Goal: Task Accomplishment & Management: Use online tool/utility

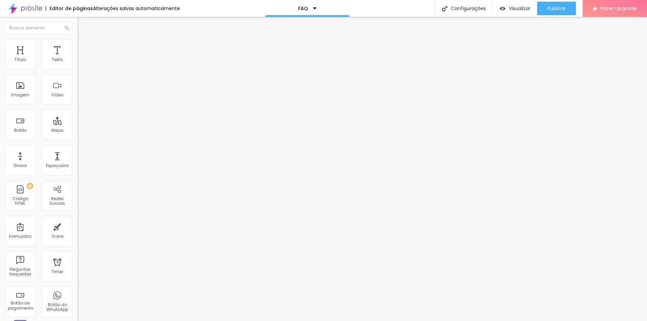
click at [84, 46] on span "Estilo" at bounding box center [89, 44] width 10 height 6
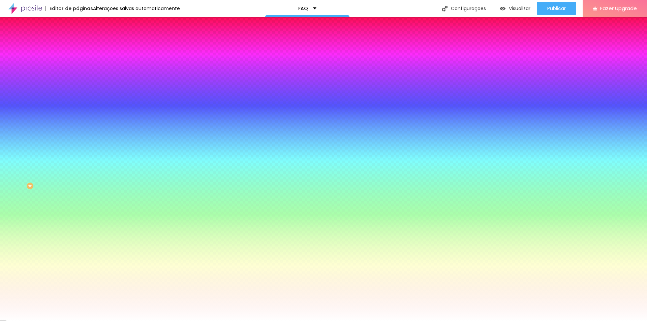
click at [77, 46] on img at bounding box center [80, 49] width 6 height 6
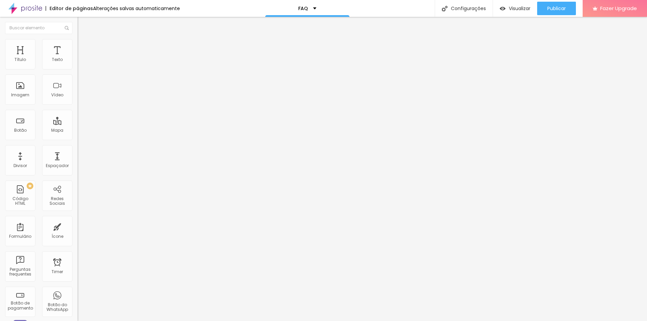
type input "10"
type input "5"
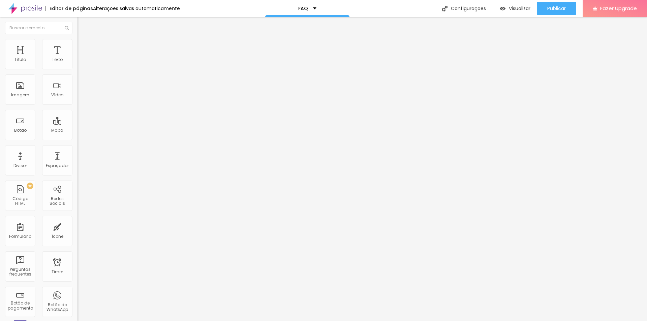
click at [77, 42] on img at bounding box center [80, 42] width 6 height 6
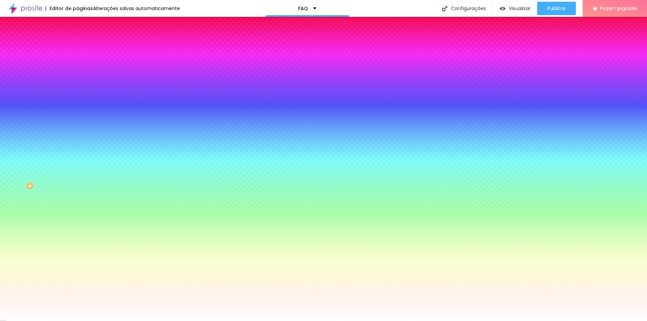
click at [77, 39] on li "Conteúdo" at bounding box center [115, 35] width 77 height 7
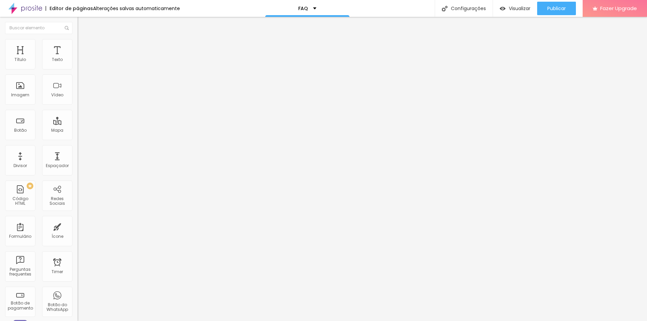
click at [77, 40] on img at bounding box center [80, 42] width 6 height 6
click at [468, 9] on div "Configurações" at bounding box center [464, 8] width 58 height 17
type input "F"
type input "P"
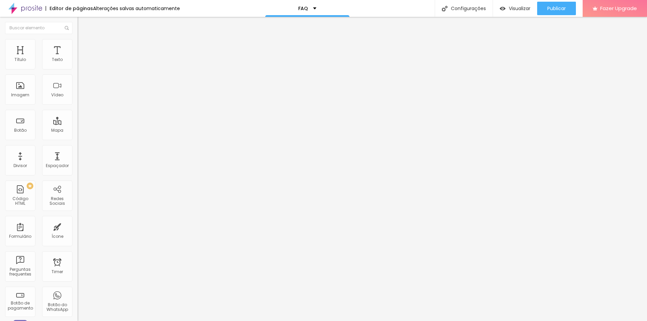
type input "Tire Suas Dúvidas"
click at [508, 14] on div "Visualizar" at bounding box center [515, 8] width 31 height 13
click at [77, 40] on ul "Conteúdo Estilo Avançado" at bounding box center [115, 42] width 77 height 20
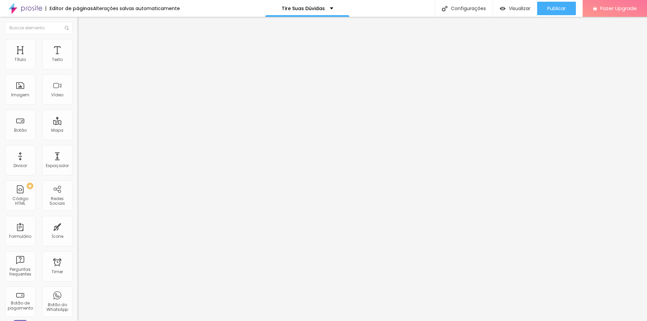
click at [84, 46] on span "Estilo" at bounding box center [89, 44] width 10 height 6
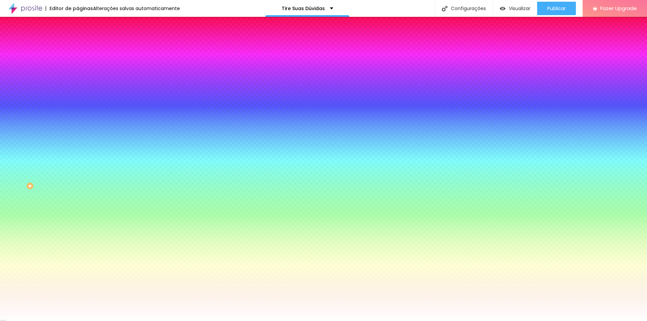
click at [77, 62] on span "Trocar imagem" at bounding box center [95, 59] width 37 height 6
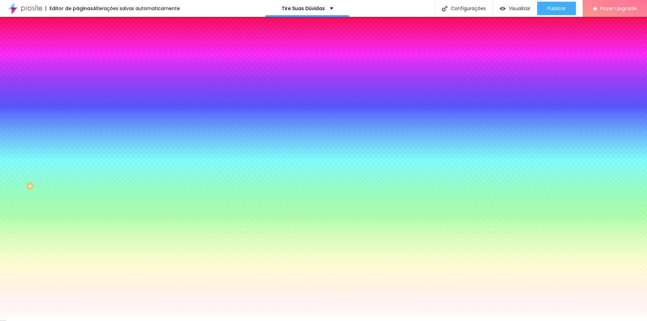
click at [77, 61] on div "Trocar imagem" at bounding box center [115, 59] width 77 height 5
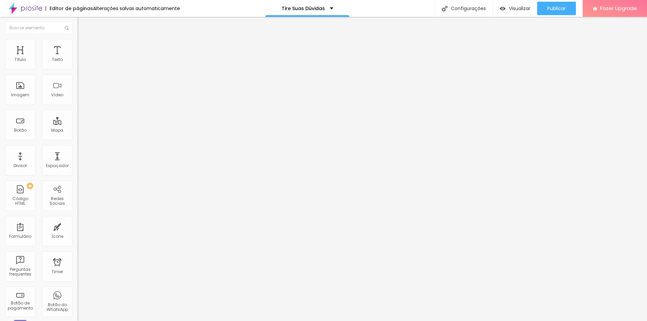
click at [84, 46] on span "Estilo" at bounding box center [89, 44] width 10 height 6
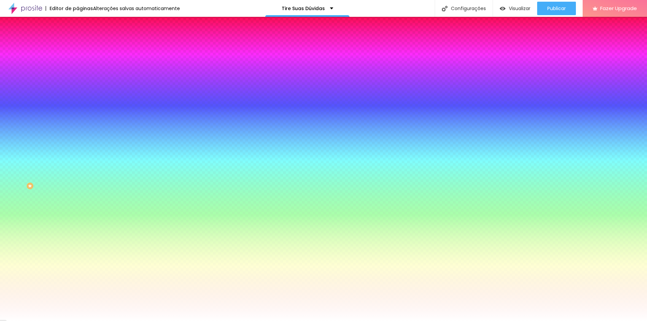
click at [77, 98] on input "#FFFFFF" at bounding box center [117, 95] width 81 height 7
click at [77, 98] on div "Cor de fundo Voltar ao padrão #FFFFFF" at bounding box center [115, 89] width 77 height 19
click at [84, 49] on span "Avançado" at bounding box center [95, 50] width 22 height 6
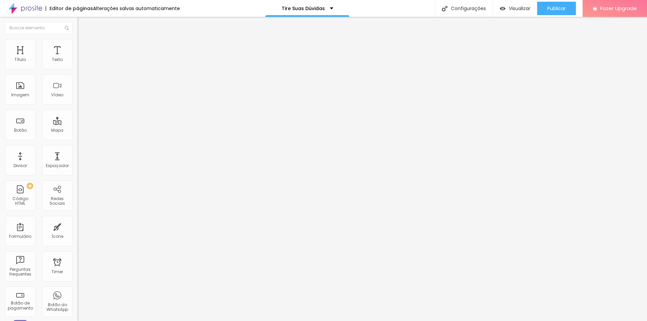
click at [77, 247] on input "text" at bounding box center [117, 250] width 81 height 7
click at [77, 243] on div "ID Html" at bounding box center [115, 251] width 77 height 17
click at [77, 39] on li "Conteúdo" at bounding box center [115, 35] width 77 height 7
click at [84, 46] on span "Estilo" at bounding box center [89, 44] width 10 height 6
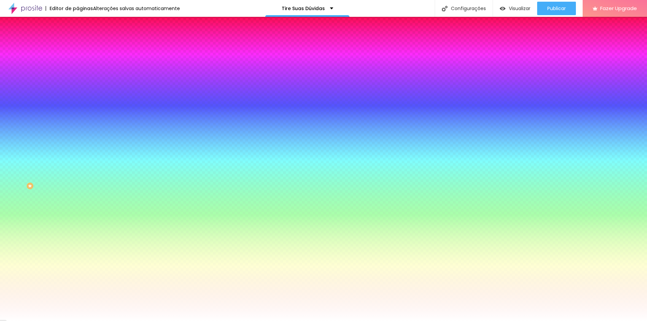
click at [77, 38] on li "Conteúdo" at bounding box center [115, 35] width 77 height 7
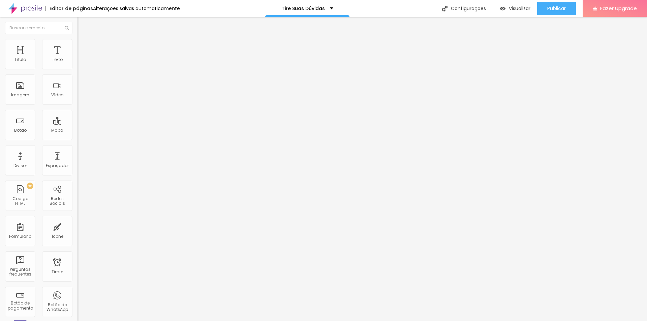
click at [77, 61] on span "Encaixotado" at bounding box center [90, 59] width 26 height 6
click at [77, 39] on img at bounding box center [80, 42] width 6 height 6
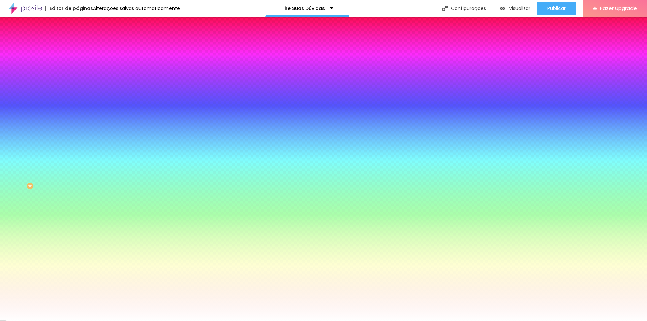
click at [77, 70] on span "Nenhum" at bounding box center [86, 67] width 18 height 6
click at [77, 81] on span "Parallax" at bounding box center [85, 78] width 17 height 6
click at [77, 74] on span "Nenhum" at bounding box center [86, 71] width 18 height 6
click at [77, 81] on span "Parallax" at bounding box center [85, 78] width 17 height 6
click at [77, 70] on span "Nenhum" at bounding box center [86, 67] width 18 height 6
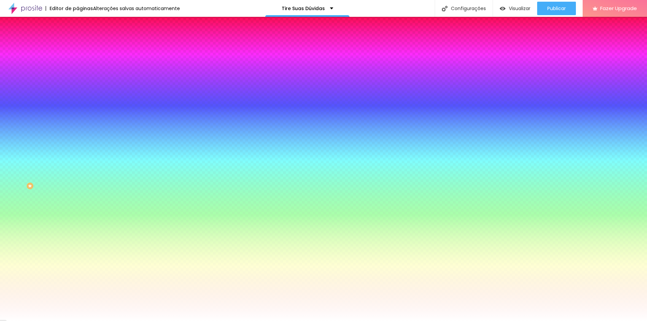
click at [77, 102] on div "Efeitos de fundo" at bounding box center [115, 100] width 77 height 4
click at [77, 53] on li "Avançado" at bounding box center [115, 49] width 77 height 7
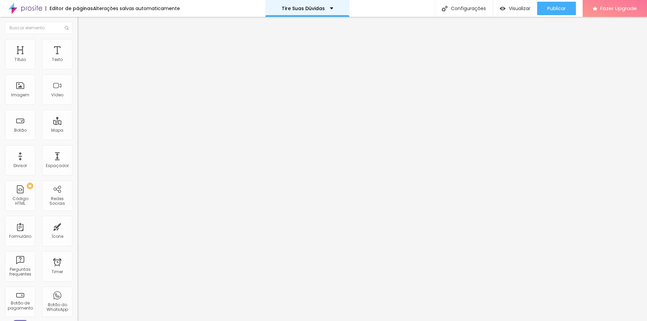
click at [305, 12] on div "Tire Suas Dúvidas" at bounding box center [307, 8] width 84 height 17
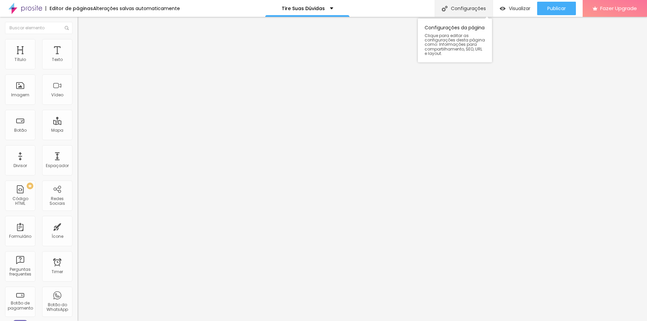
click at [469, 7] on div "Configurações" at bounding box center [464, 8] width 58 height 17
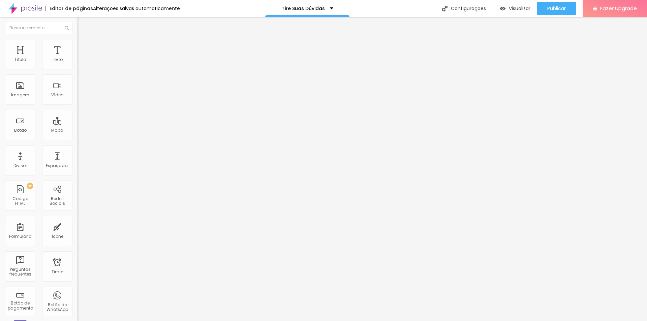
type input "Tire suas dúvidas"
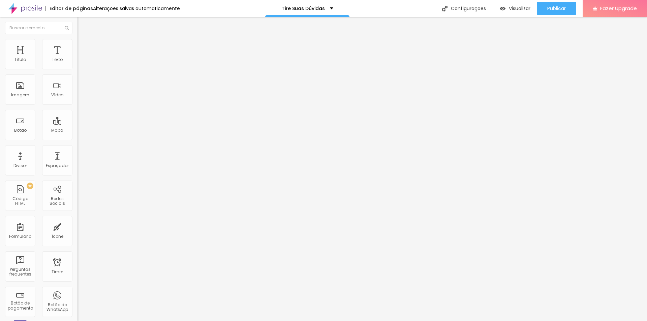
type input "/tiresuasduvidas"
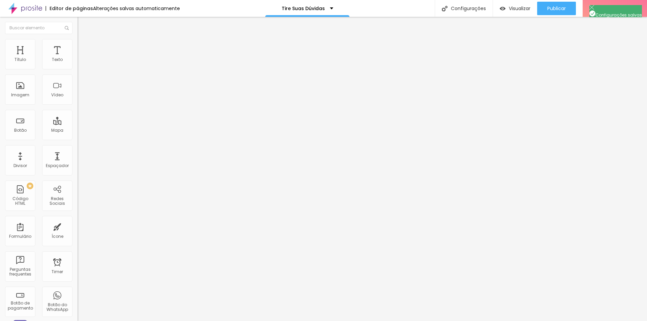
type input "Tire Suas Dúvidas"
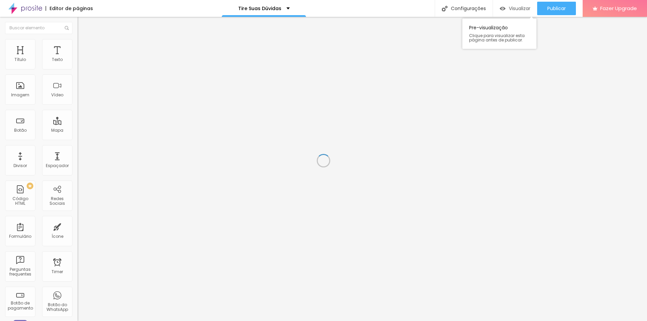
click at [515, 11] on span "Visualizar" at bounding box center [520, 8] width 22 height 5
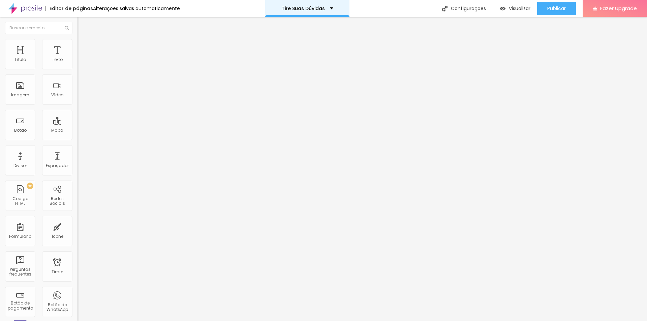
click at [295, 4] on div "Tire Suas Dúvidas" at bounding box center [307, 8] width 84 height 17
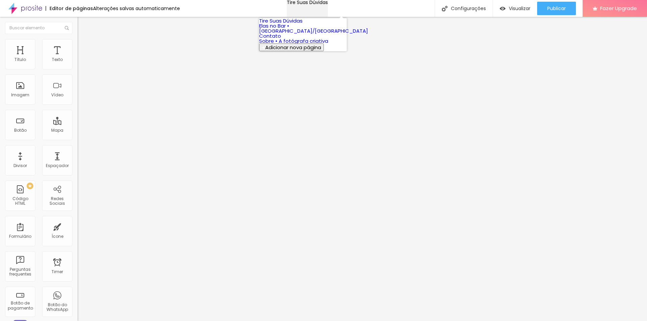
click at [295, 5] on p "Tire Suas Dúvidas" at bounding box center [307, 2] width 41 height 5
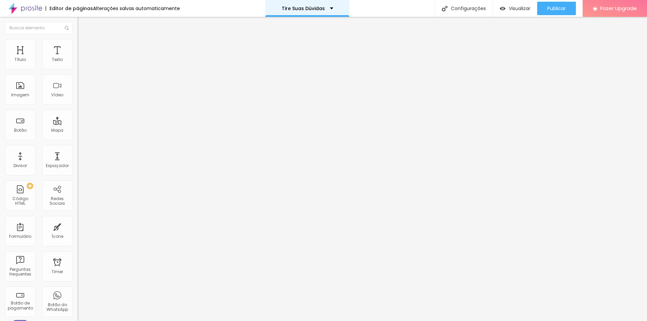
click at [296, 10] on p "Tire Suas Dúvidas" at bounding box center [303, 8] width 43 height 5
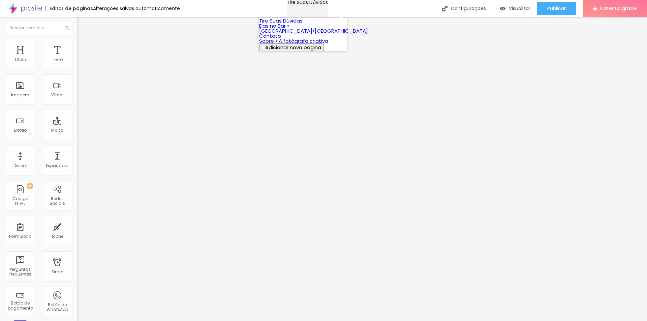
click at [297, 5] on p "Tire Suas Dúvidas" at bounding box center [307, 2] width 41 height 5
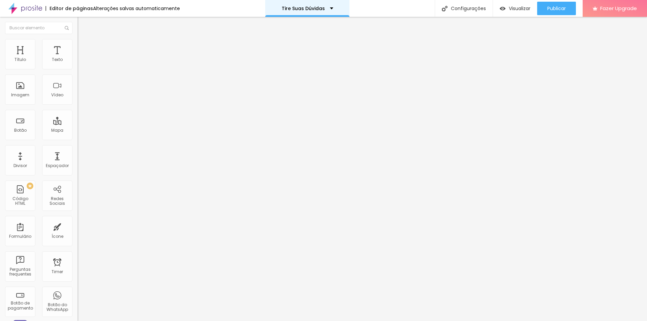
click at [304, 7] on p "Tire Suas Dúvidas" at bounding box center [303, 8] width 43 height 5
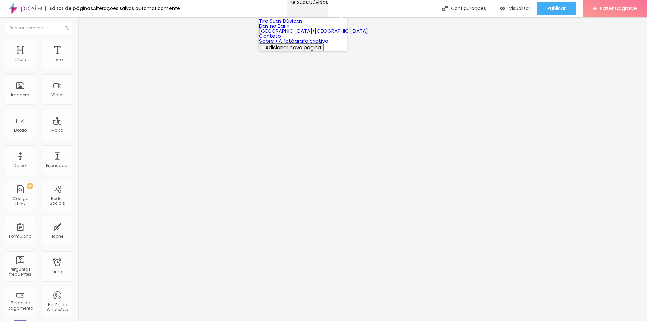
click at [293, 34] on link "Elas no Bar • [GEOGRAPHIC_DATA]/[GEOGRAPHIC_DATA]" at bounding box center [313, 28] width 109 height 12
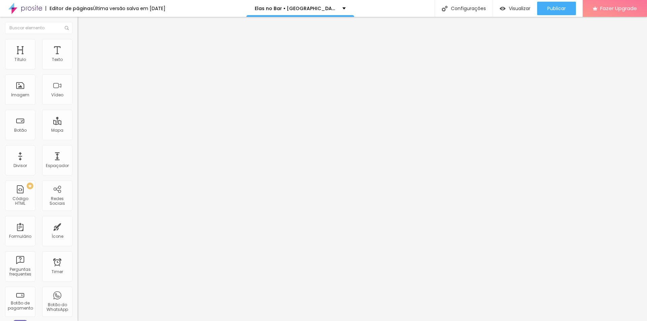
click at [77, 40] on img at bounding box center [80, 42] width 6 height 6
click at [77, 55] on div "10 Espaço de cima 10 Espaço de baixo ID Html Classes Html Visível nos dispositi…" at bounding box center [115, 187] width 77 height 283
click at [77, 46] on ul "Estilo Avançado" at bounding box center [115, 38] width 77 height 13
click at [77, 39] on li "Estilo" at bounding box center [115, 35] width 77 height 7
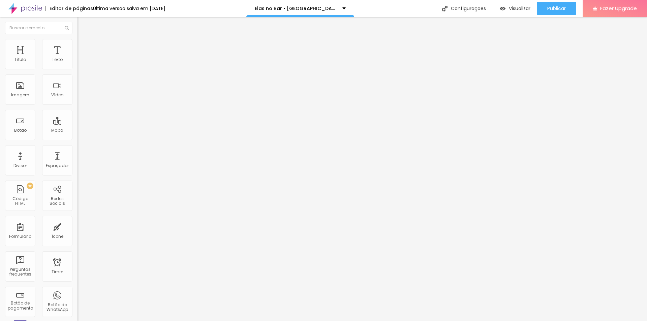
click at [83, 22] on img "button" at bounding box center [85, 24] width 5 height 5
click at [77, 44] on li "Avançado" at bounding box center [115, 42] width 77 height 7
click at [77, 283] on li "Tablet" at bounding box center [115, 285] width 77 height 4
click at [77, 39] on li "Avançado" at bounding box center [115, 42] width 77 height 7
